Goal: Task Accomplishment & Management: Use online tool/utility

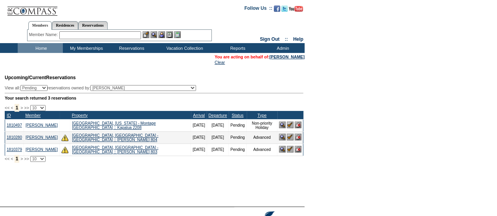
click at [291, 141] on img at bounding box center [290, 137] width 7 height 7
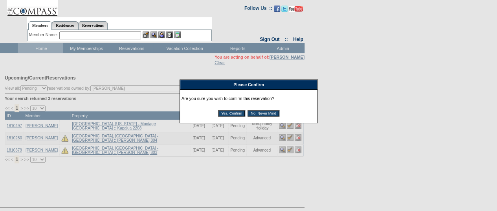
click at [218, 113] on input "Yes, Confirm" at bounding box center [231, 113] width 27 height 6
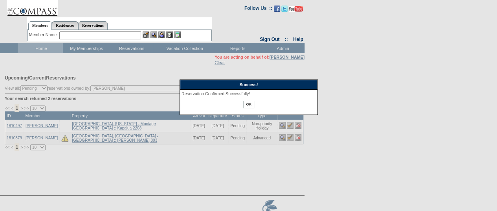
click at [252, 105] on input "OK" at bounding box center [248, 104] width 11 height 7
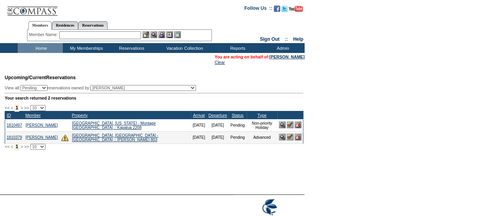
click at [292, 138] on img at bounding box center [290, 137] width 7 height 7
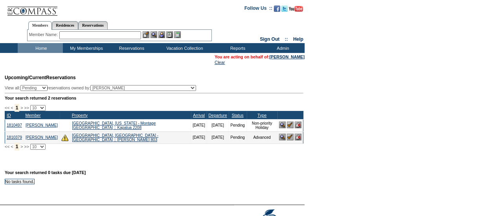
click at [289, 141] on img at bounding box center [290, 137] width 7 height 7
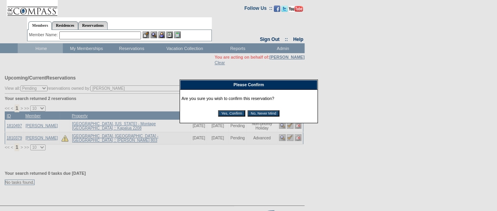
click at [240, 115] on input "Yes, Confirm" at bounding box center [231, 113] width 27 height 6
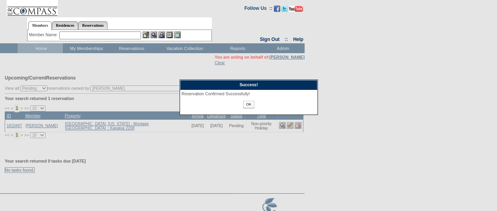
click at [251, 101] on input "OK" at bounding box center [248, 104] width 11 height 7
